Goal: Feedback & Contribution: Contribute content

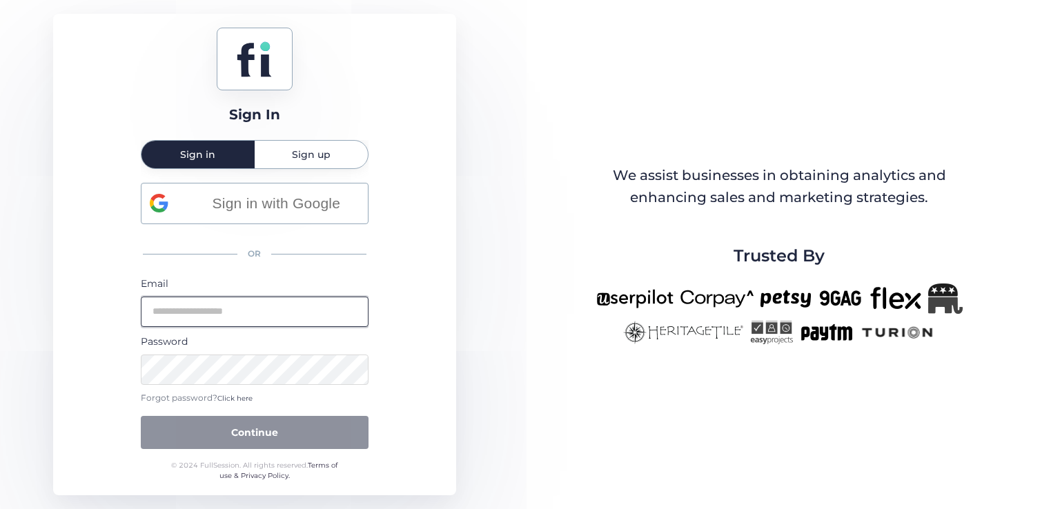
click at [226, 315] on input "email" at bounding box center [255, 312] width 228 height 30
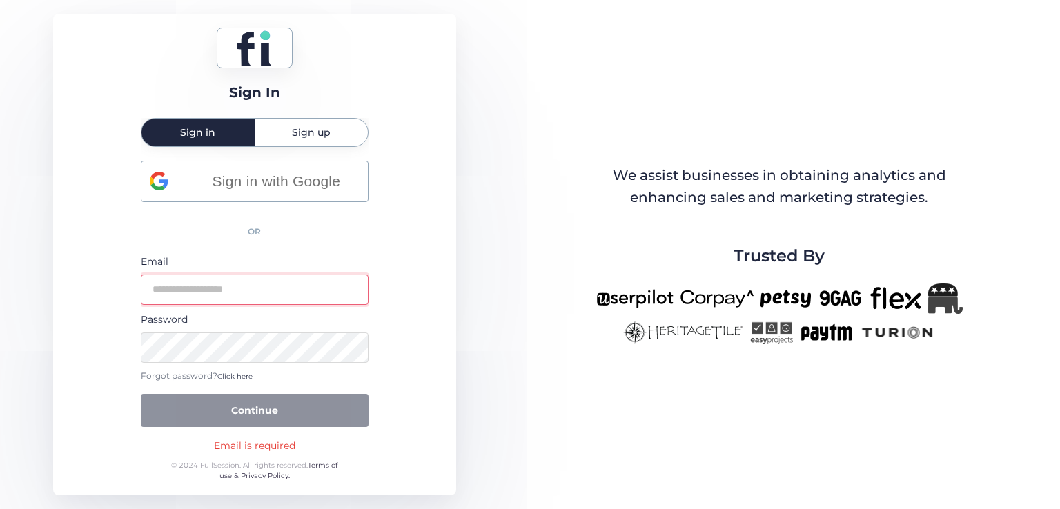
type input "**********"
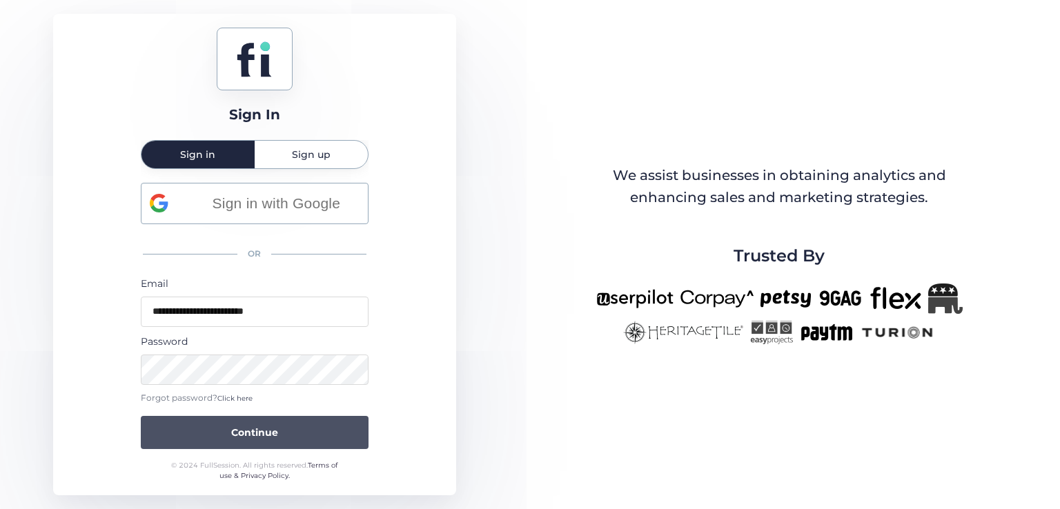
click at [295, 426] on button "Continue" at bounding box center [255, 432] width 228 height 33
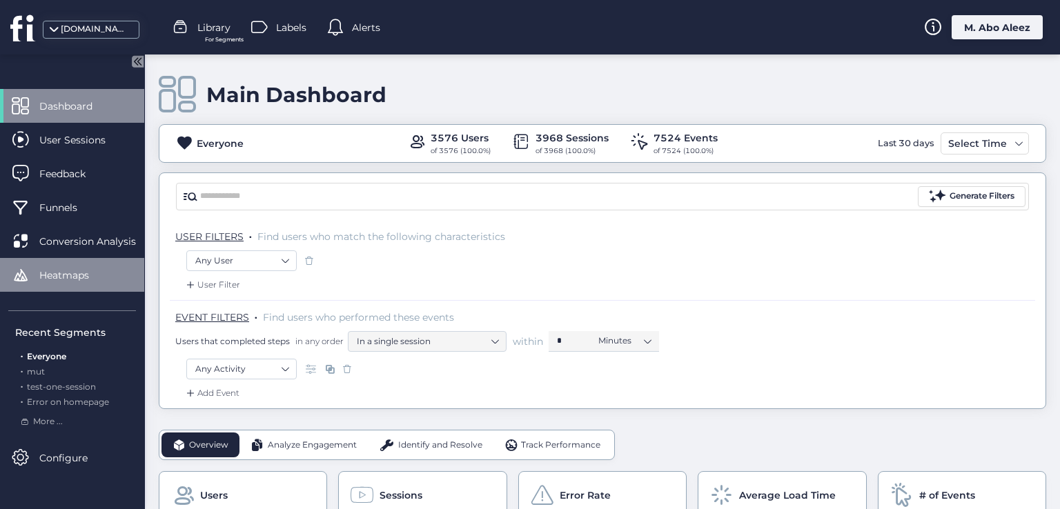
click at [55, 285] on div "Heatmaps" at bounding box center [72, 275] width 144 height 34
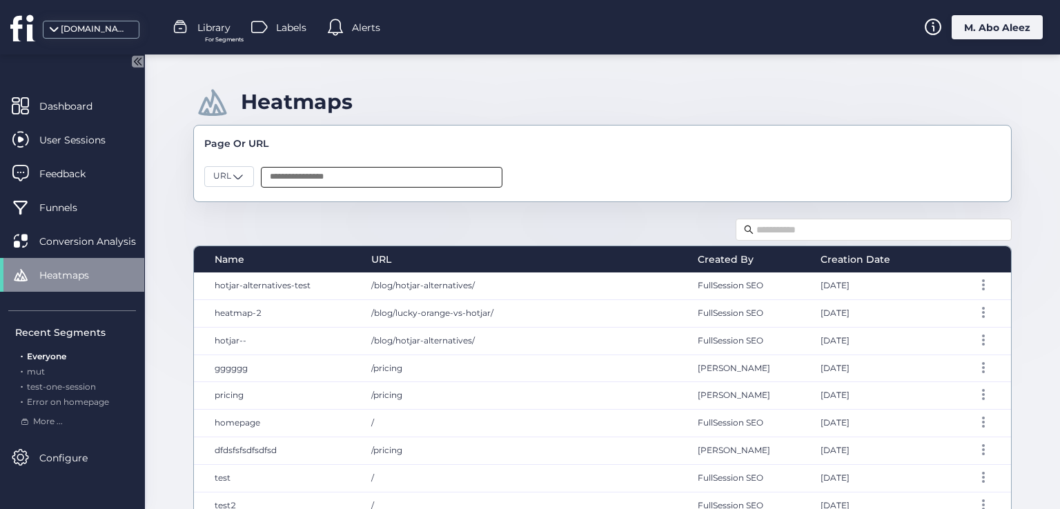
click at [312, 177] on input "text" at bounding box center [382, 177] width 242 height 21
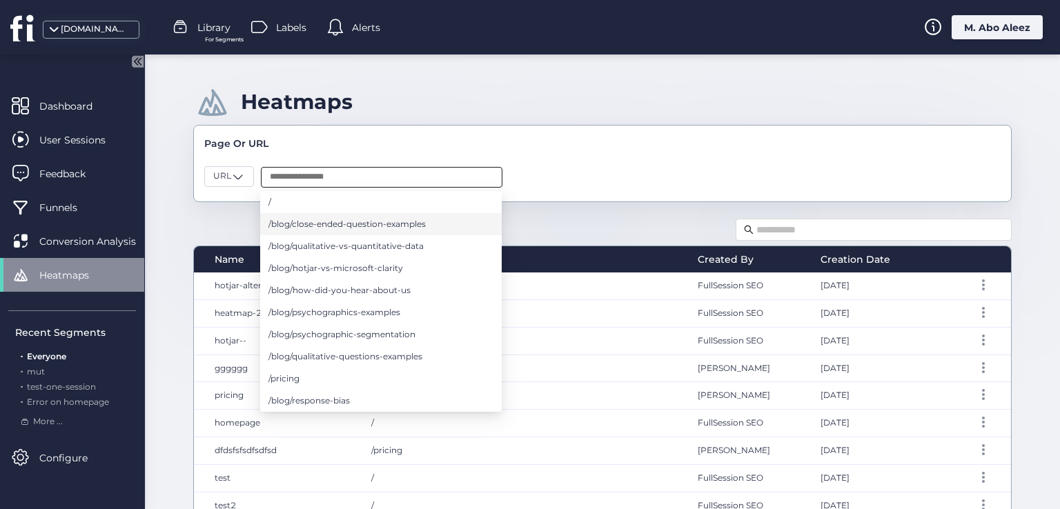
click at [301, 230] on span "/blog/close-ended-question-examples" at bounding box center [346, 224] width 157 height 15
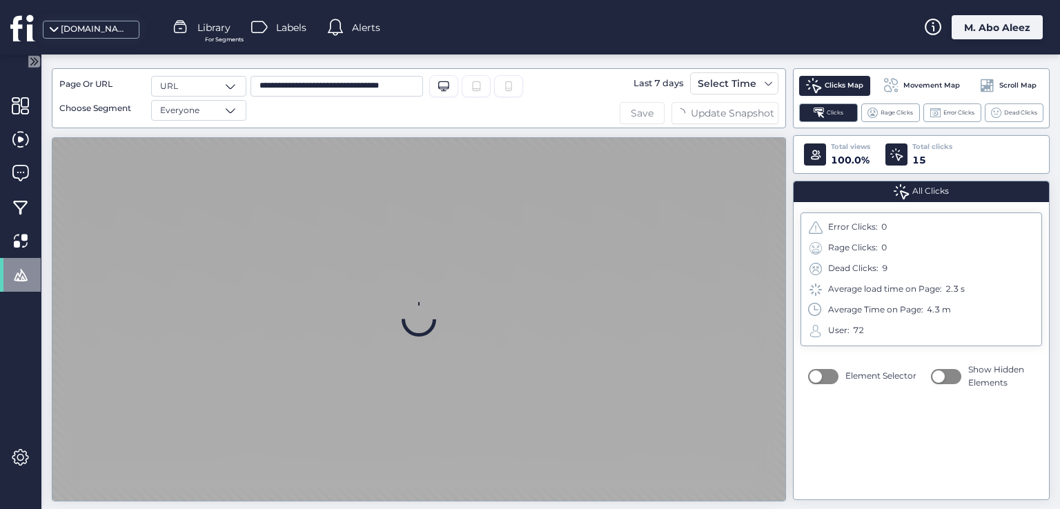
click at [635, 108] on span "Save" at bounding box center [642, 113] width 23 height 15
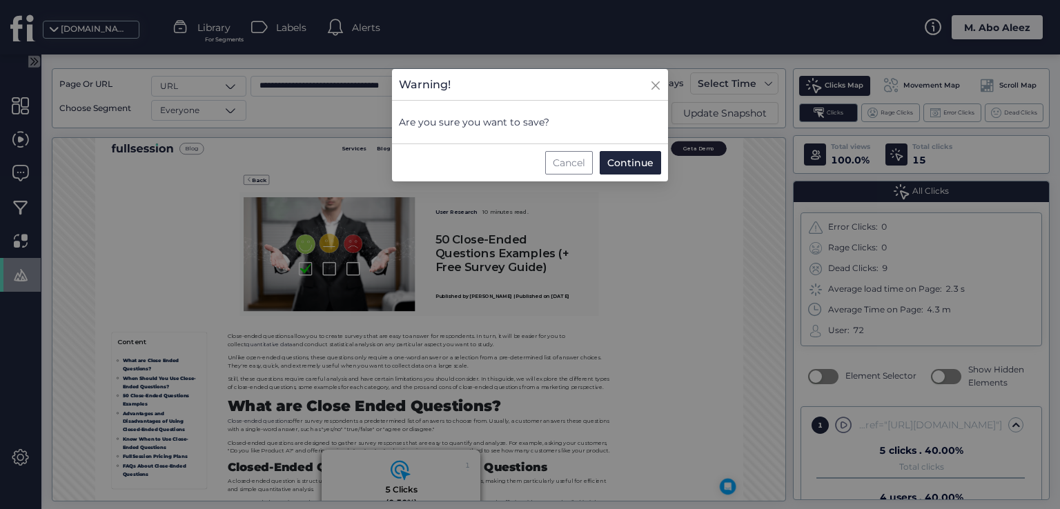
click at [580, 158] on div "Cancel" at bounding box center [569, 162] width 48 height 23
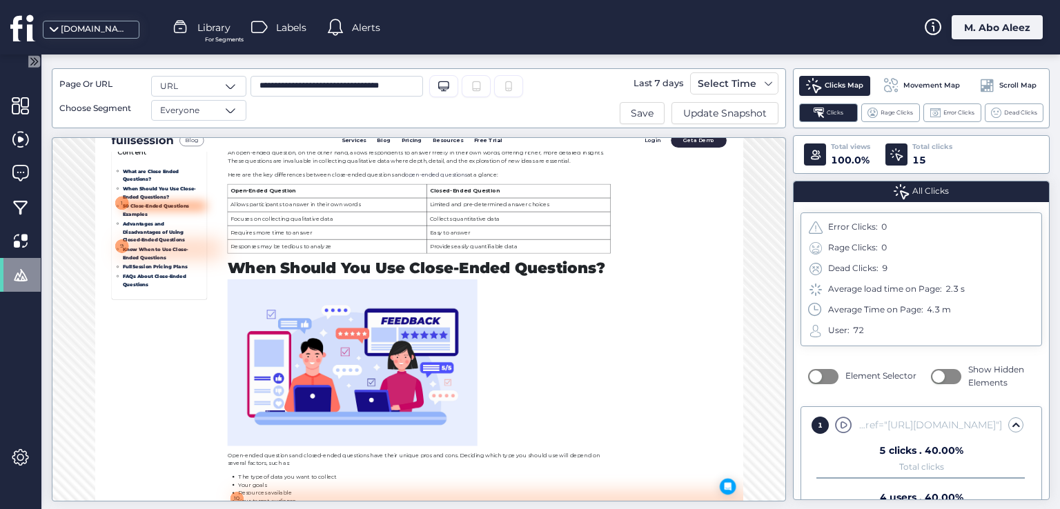
scroll to position [730, 0]
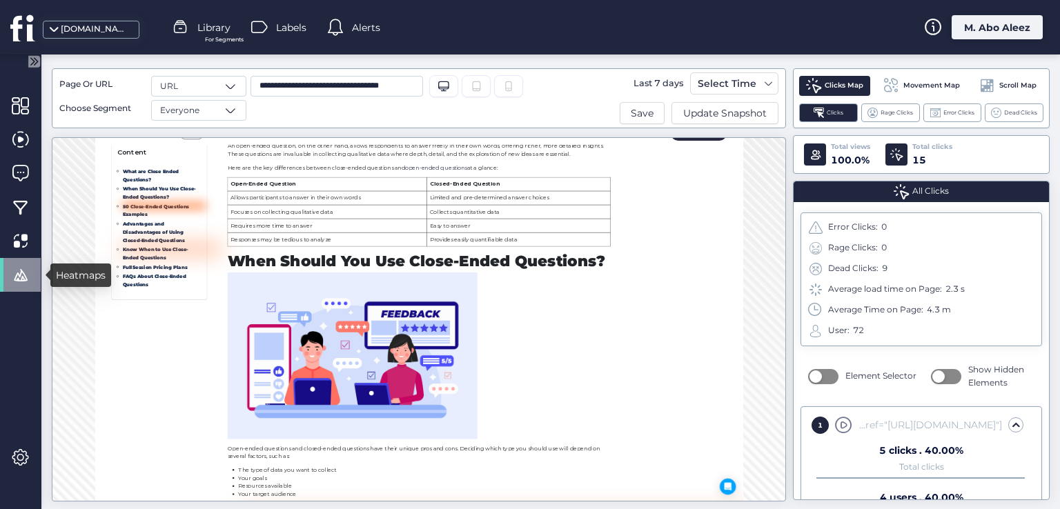
click at [18, 273] on span at bounding box center [20, 274] width 17 height 17
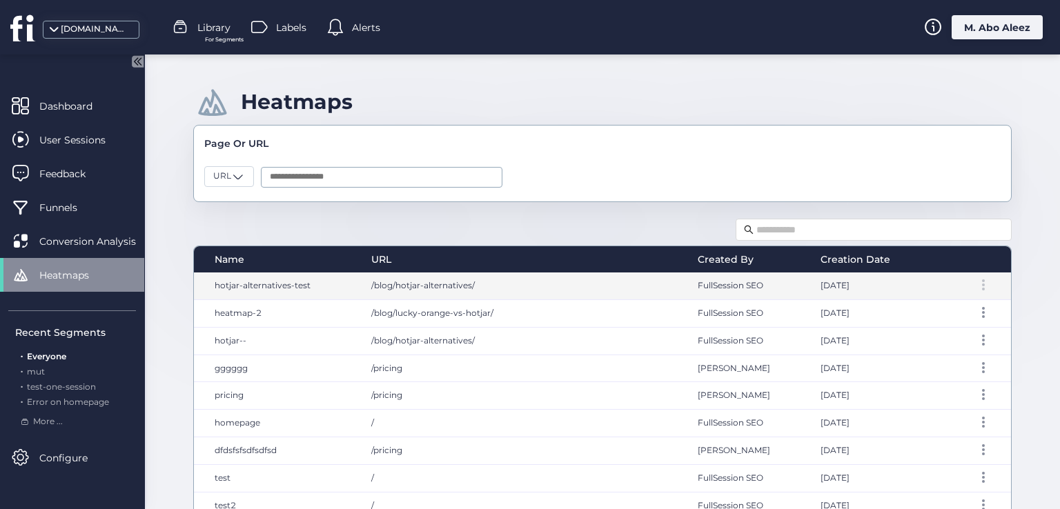
click at [982, 288] on span at bounding box center [983, 289] width 3 height 3
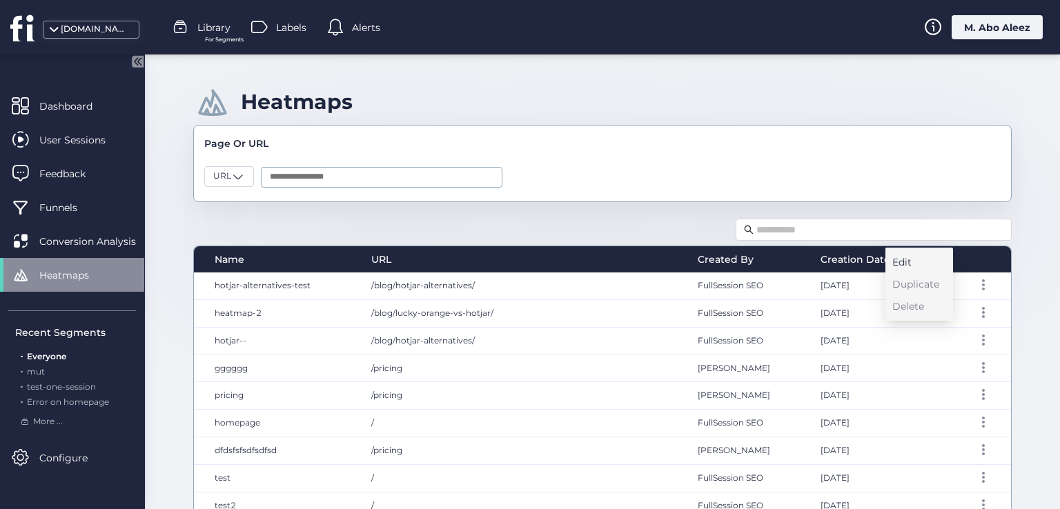
click at [901, 259] on div "Edit" at bounding box center [915, 262] width 47 height 15
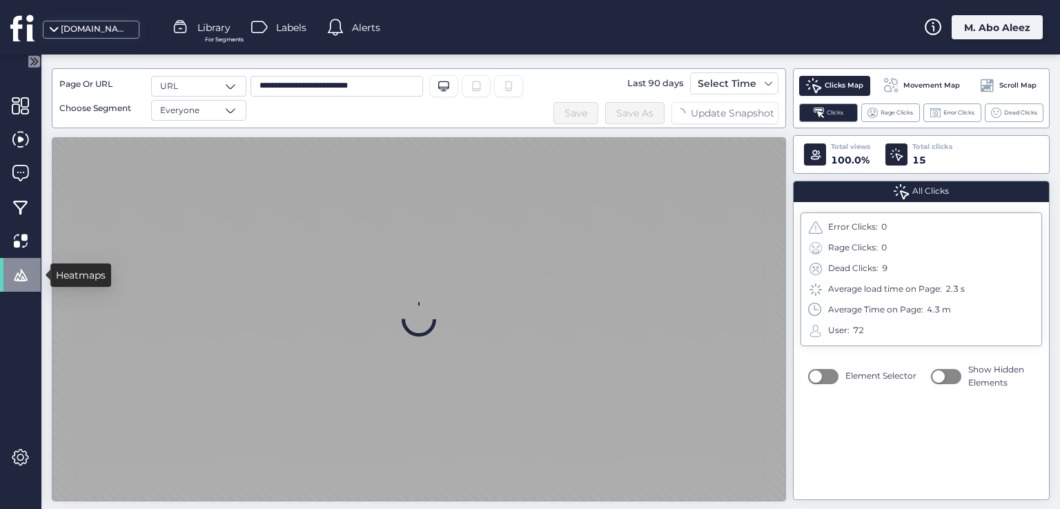
click at [22, 280] on span at bounding box center [20, 274] width 17 height 17
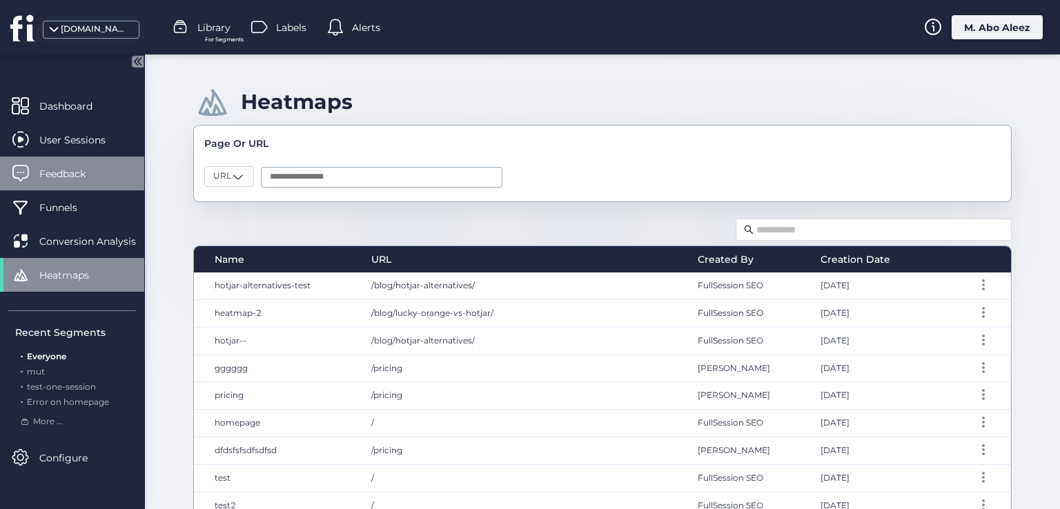
click at [115, 166] on div "Feedback" at bounding box center [72, 174] width 144 height 34
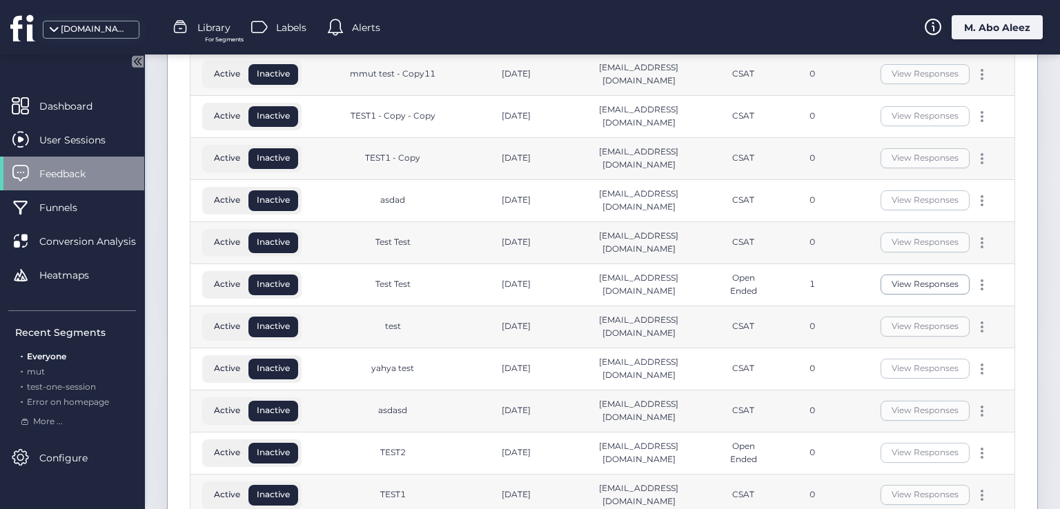
scroll to position [276, 0]
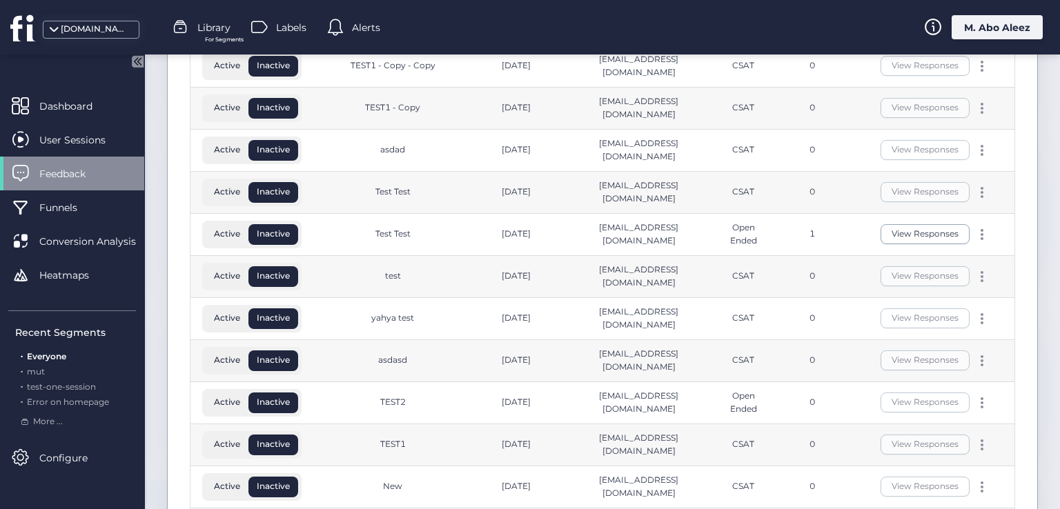
click at [389, 274] on div "test" at bounding box center [393, 276] width 16 height 13
copy div "test"
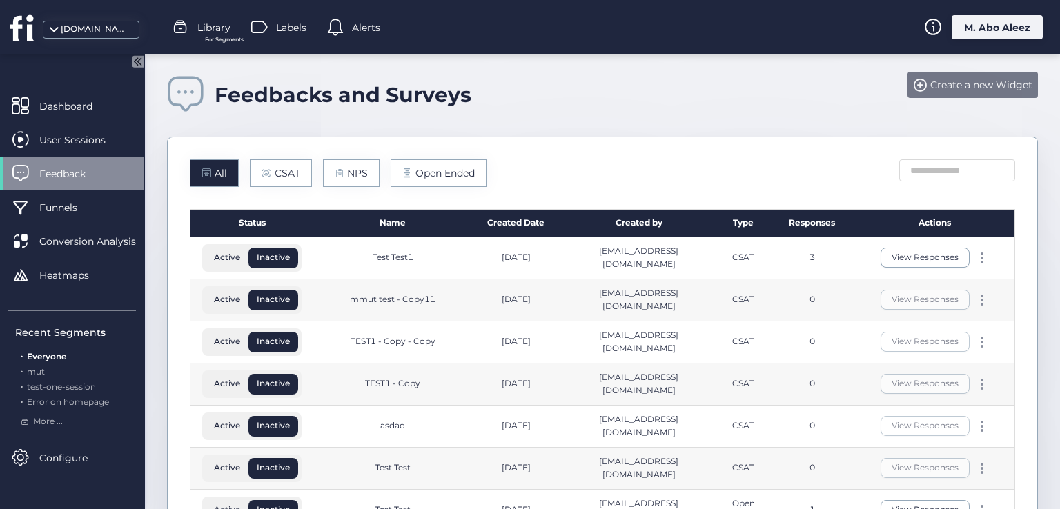
click at [966, 78] on span "Create a new Widget" at bounding box center [981, 84] width 102 height 15
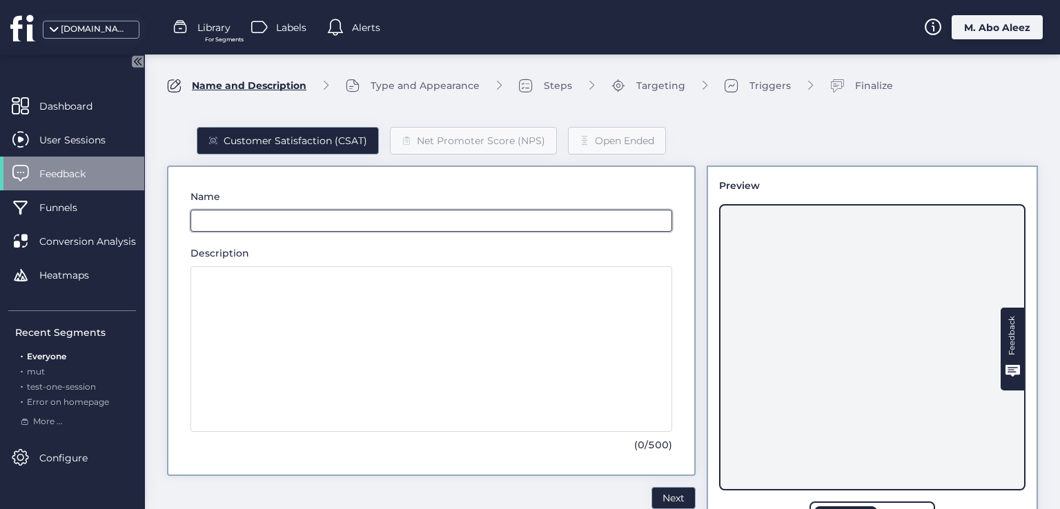
click at [269, 222] on input "text" at bounding box center [431, 221] width 482 height 22
paste input "****"
type input "****"
click at [651, 493] on button "Next" at bounding box center [673, 498] width 44 height 22
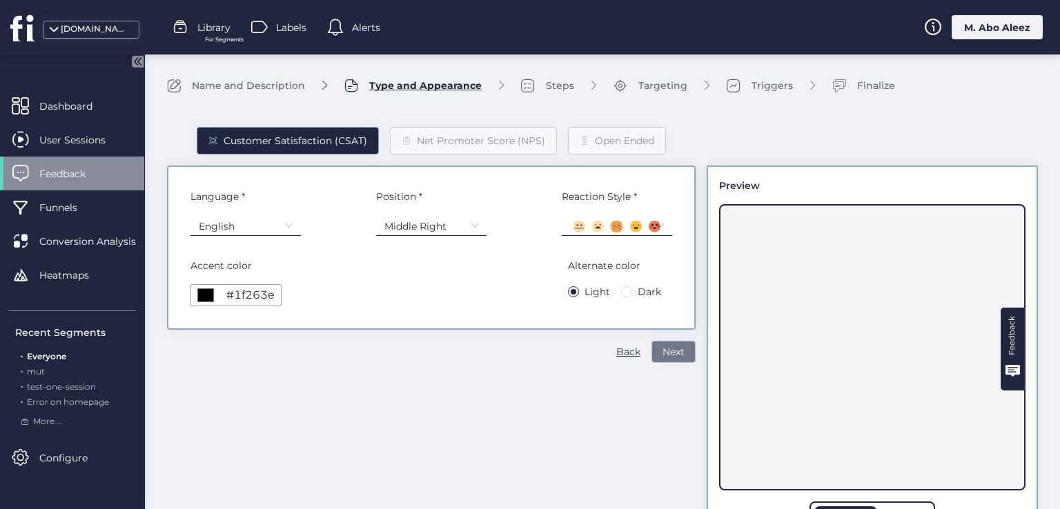
click at [674, 348] on button "Next" at bounding box center [673, 352] width 44 height 22
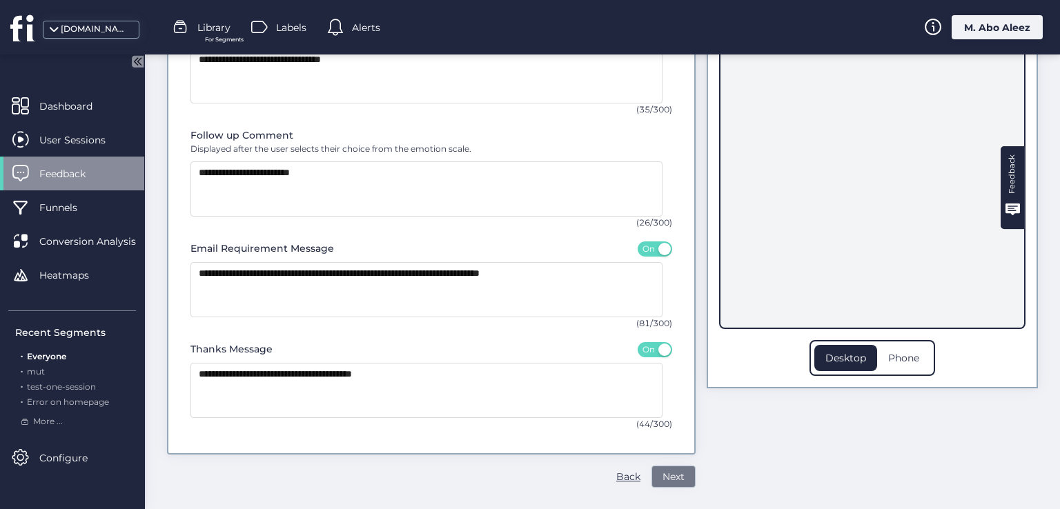
click at [670, 486] on button "Next" at bounding box center [673, 477] width 44 height 22
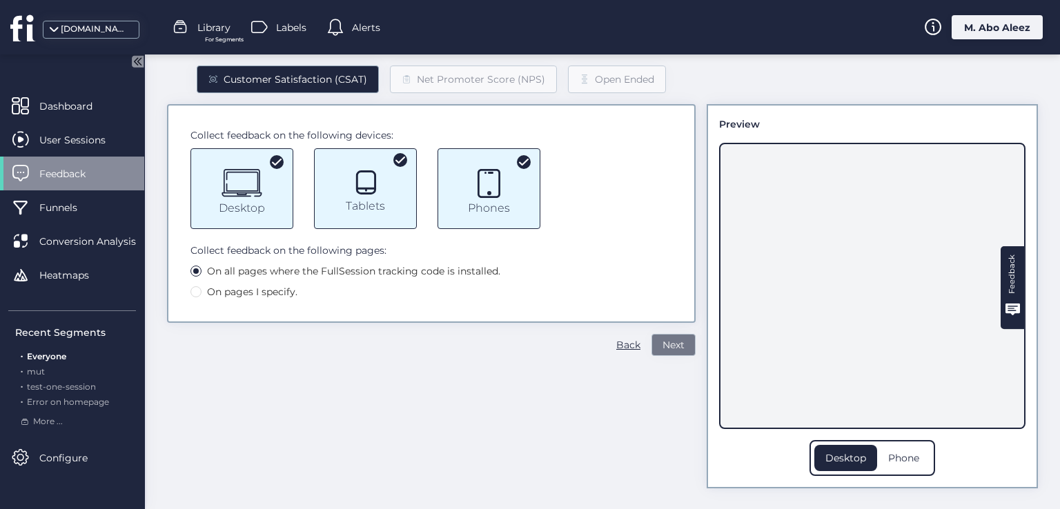
click at [663, 340] on span "Next" at bounding box center [673, 344] width 22 height 15
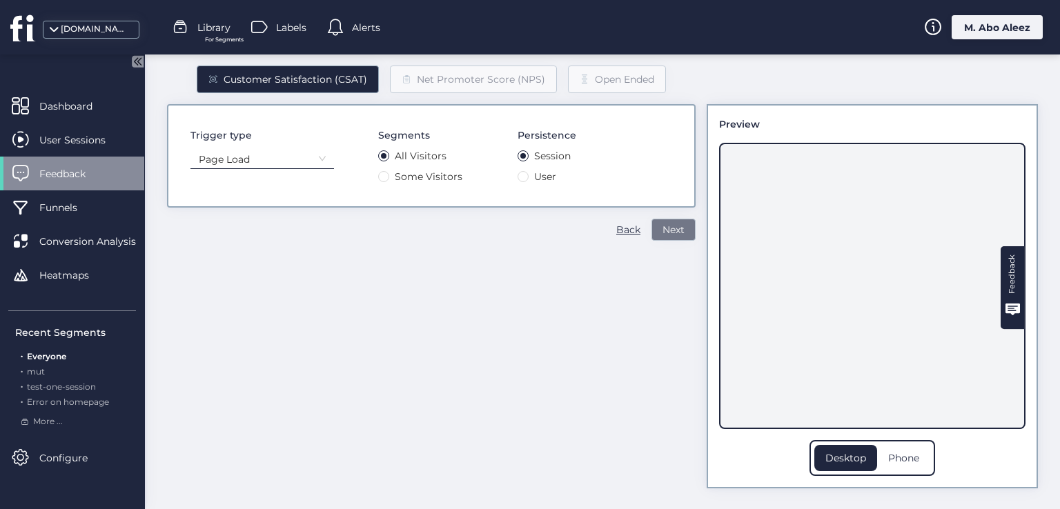
click at [662, 233] on span "Next" at bounding box center [673, 229] width 22 height 15
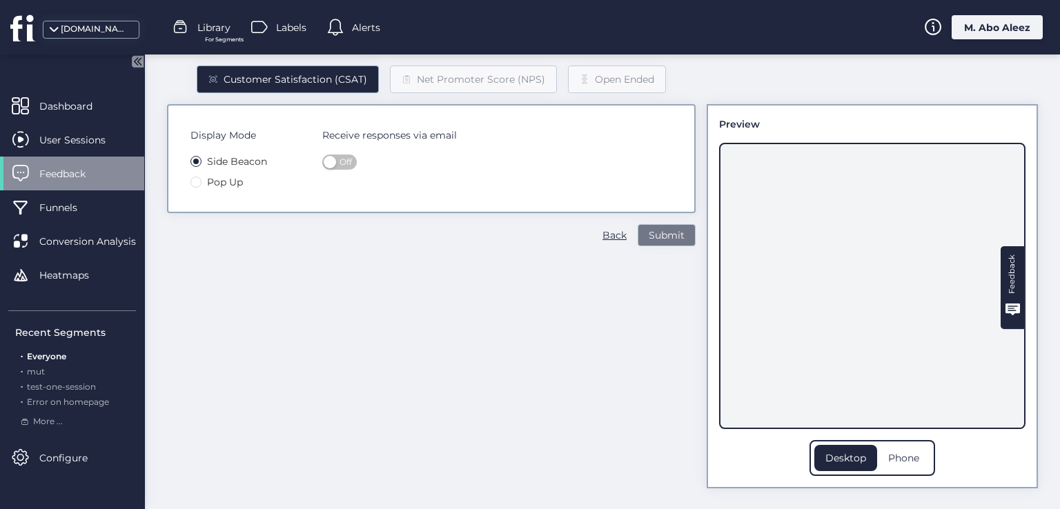
click at [655, 236] on span "Submit" at bounding box center [667, 235] width 36 height 15
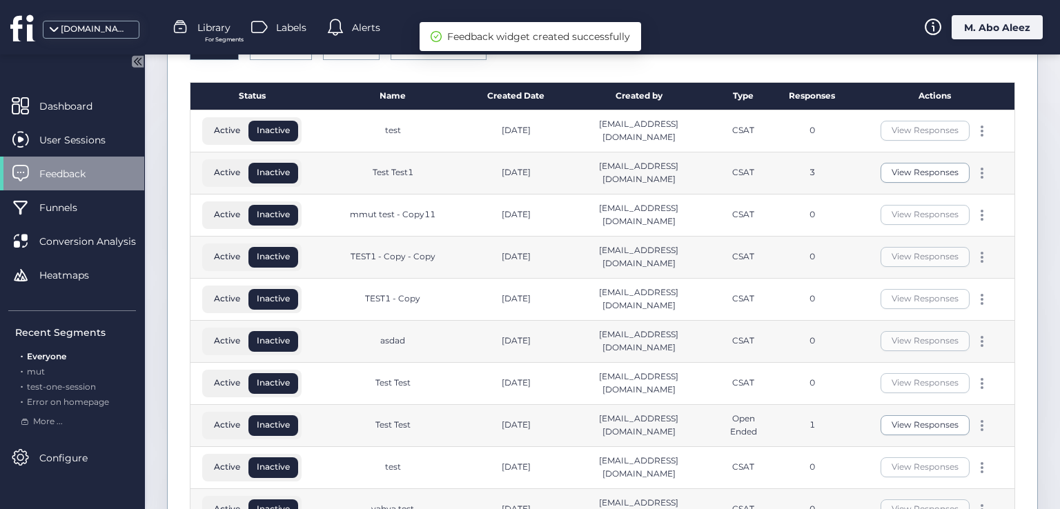
scroll to position [126, 0]
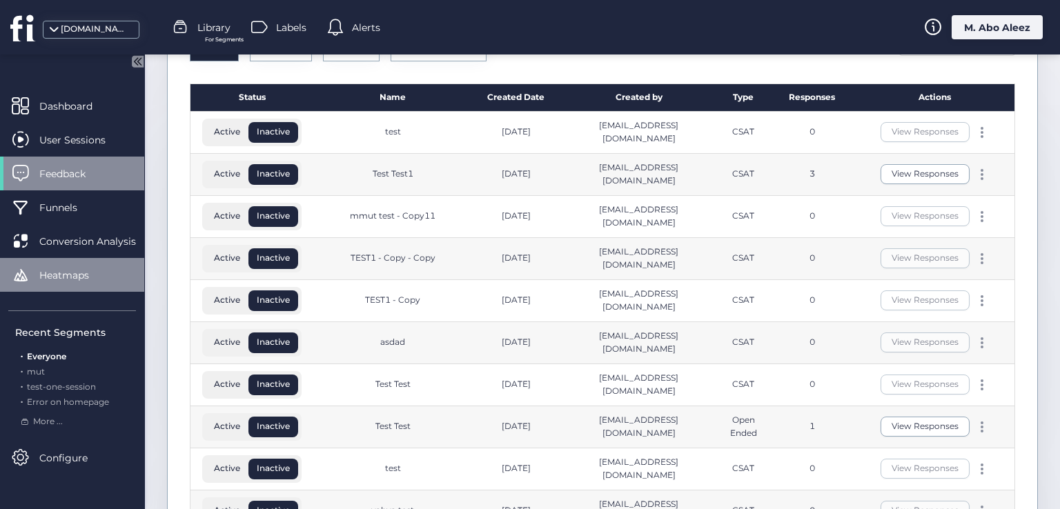
click at [95, 277] on span "Heatmaps" at bounding box center [74, 275] width 70 height 15
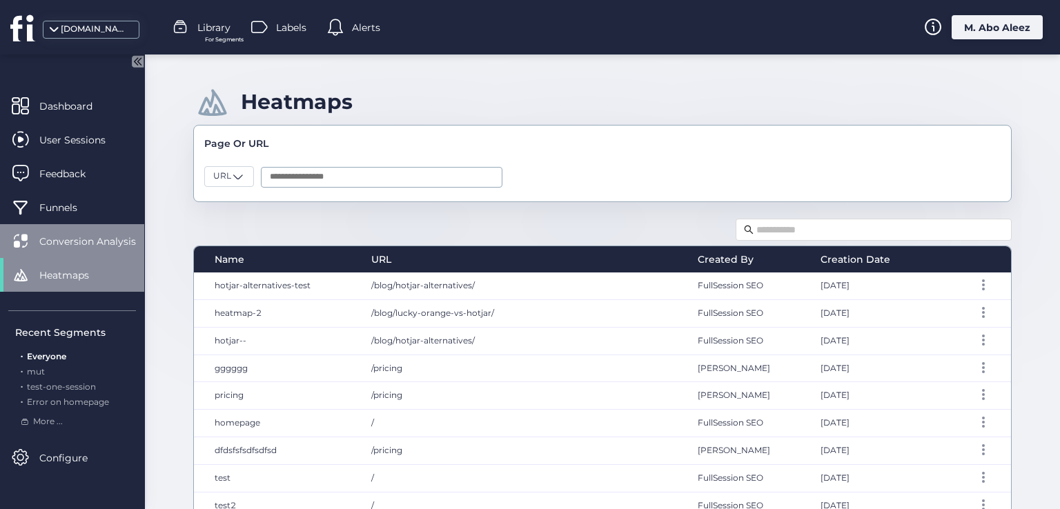
click at [75, 246] on span "Conversion Analysis" at bounding box center [97, 241] width 117 height 15
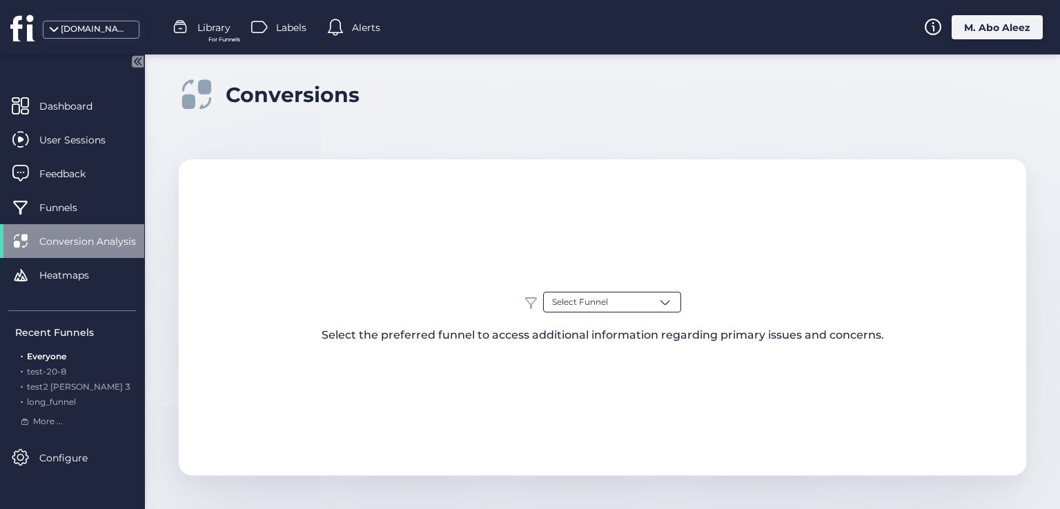
click at [580, 296] on span "Select Funnel" at bounding box center [580, 302] width 56 height 13
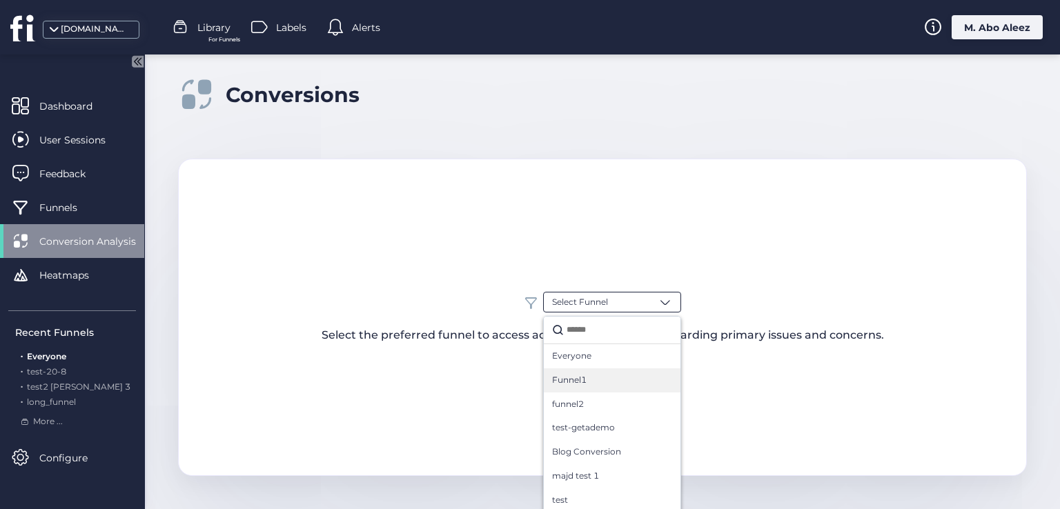
click at [565, 376] on span "Funnel1" at bounding box center [569, 380] width 35 height 13
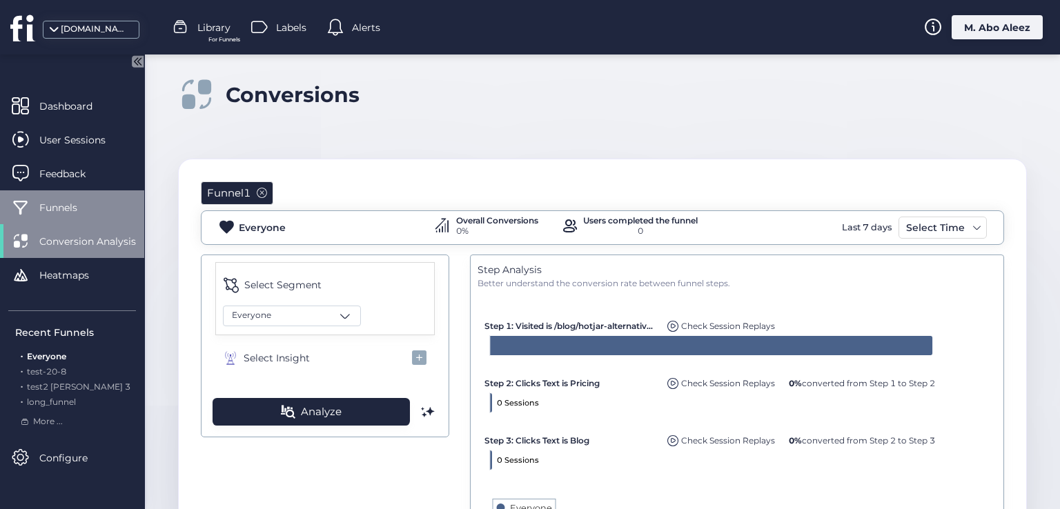
click at [83, 208] on span "Funnels" at bounding box center [68, 207] width 59 height 15
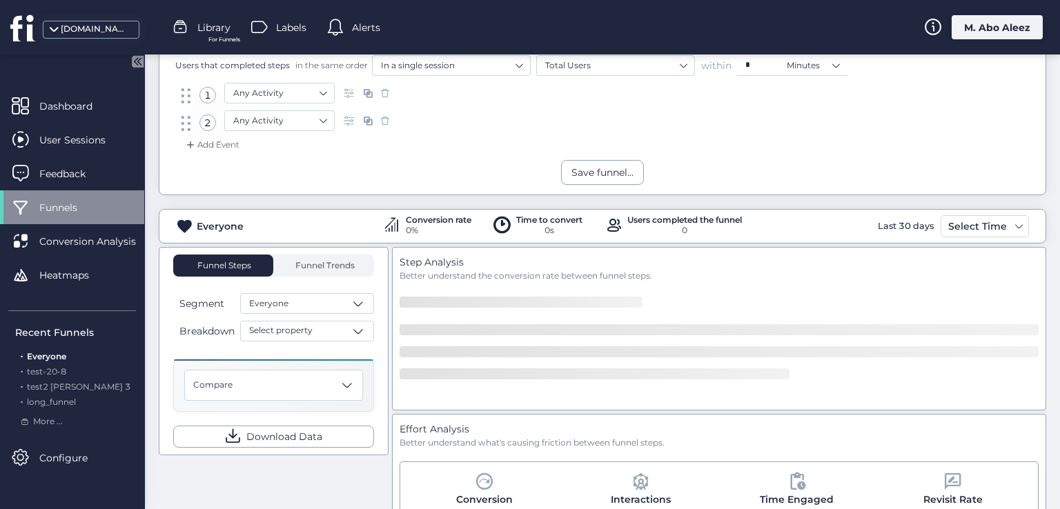
scroll to position [207, 0]
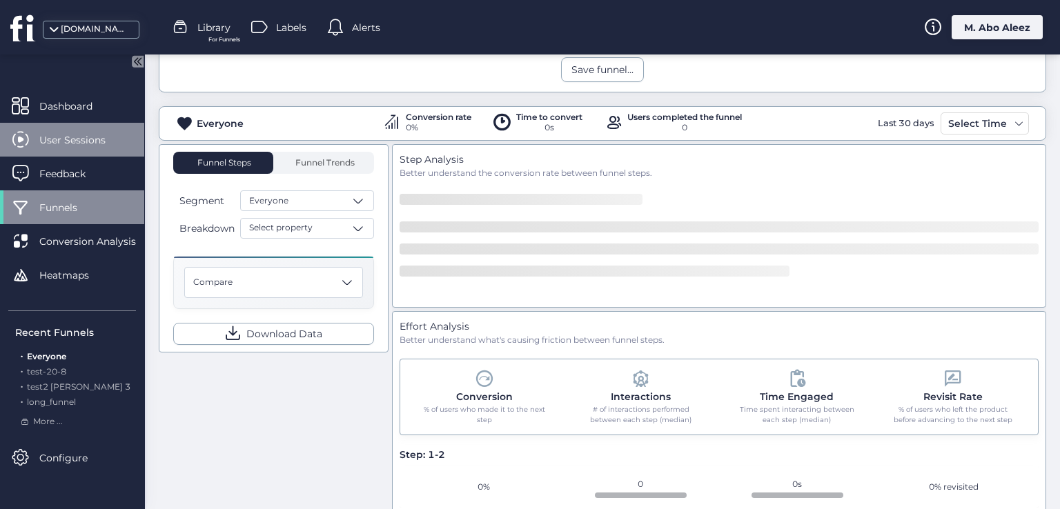
click at [66, 130] on div "User Sessions" at bounding box center [72, 140] width 144 height 34
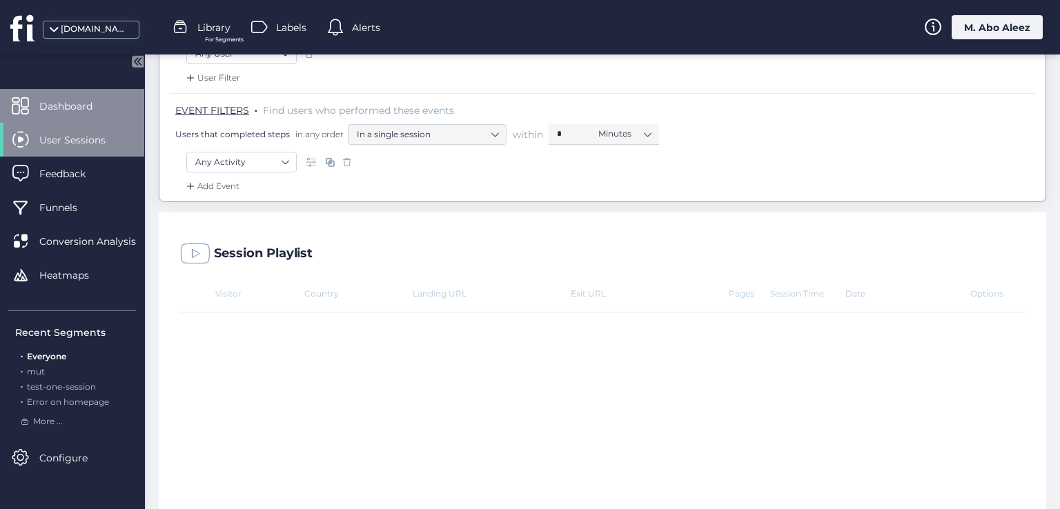
click at [83, 112] on span "Dashboard" at bounding box center [76, 106] width 74 height 15
